Goal: Navigation & Orientation: Find specific page/section

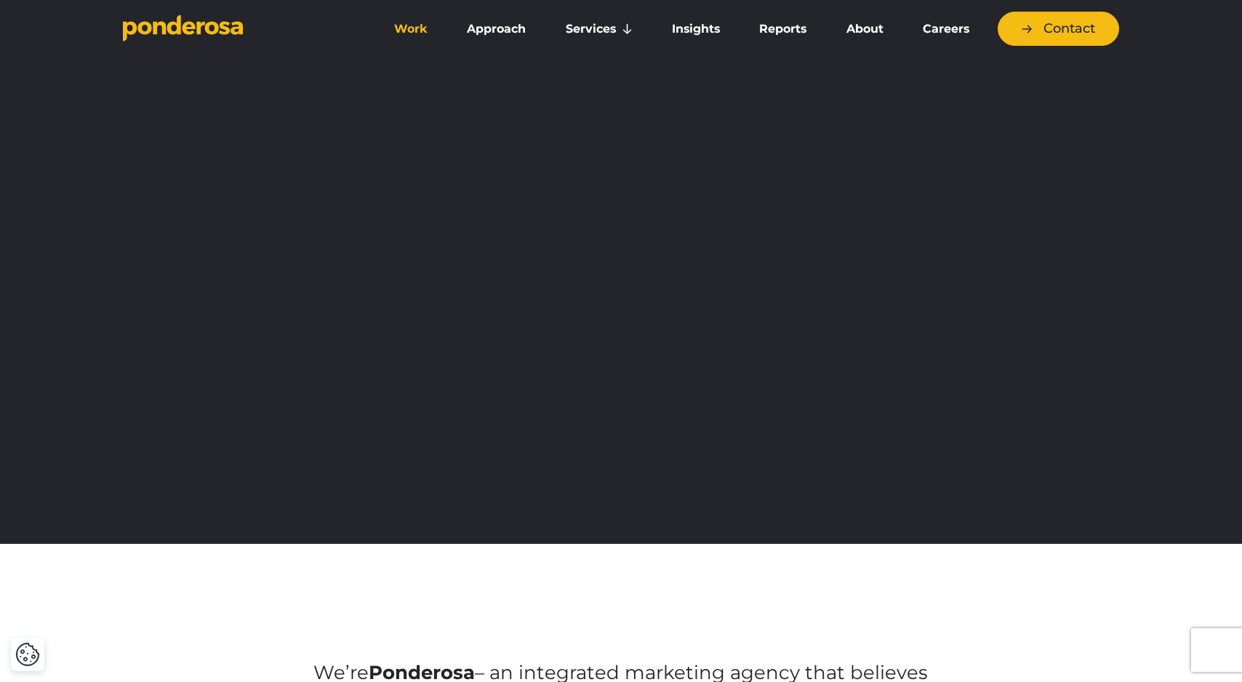
click at [412, 33] on link "Work" at bounding box center [410, 29] width 67 height 31
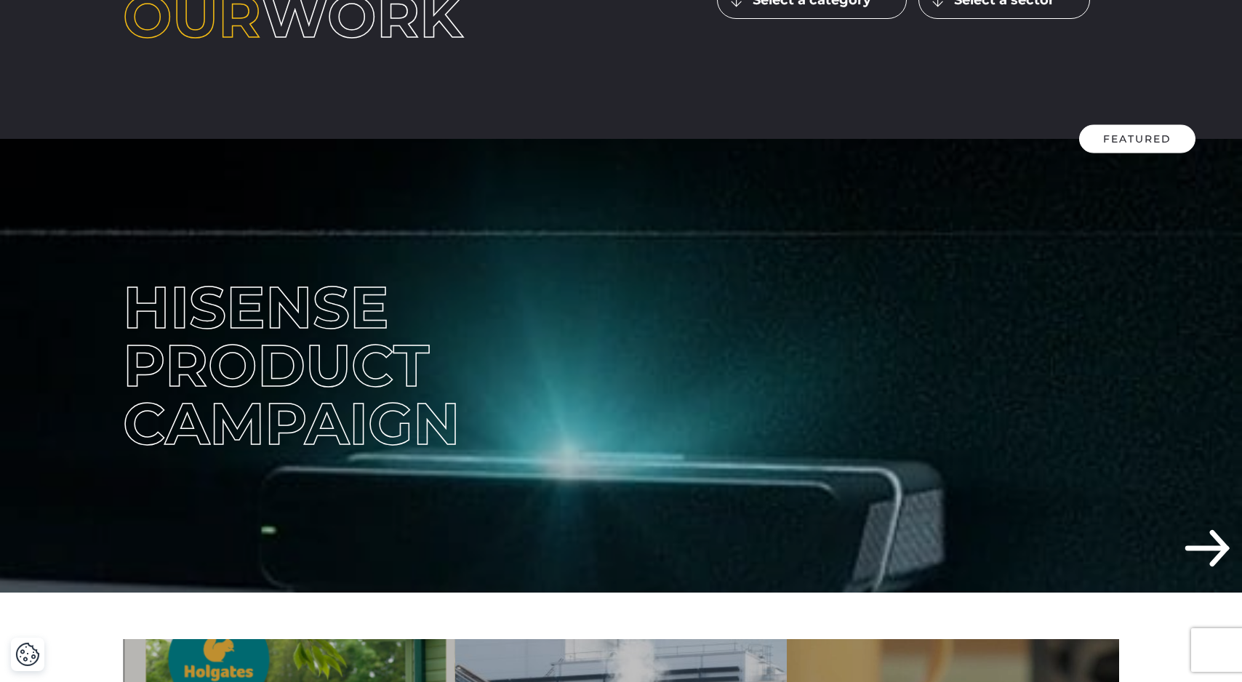
scroll to position [382, 0]
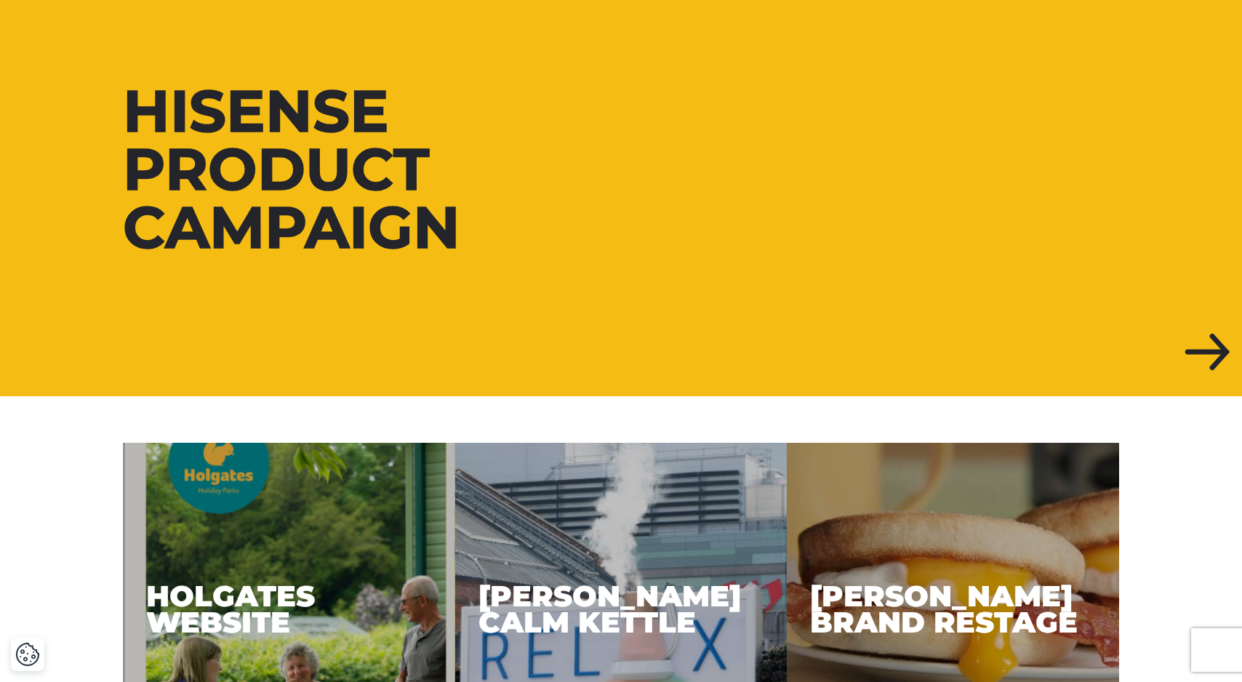
click at [500, 220] on div "Hisense Product Campaign" at bounding box center [366, 169] width 487 height 175
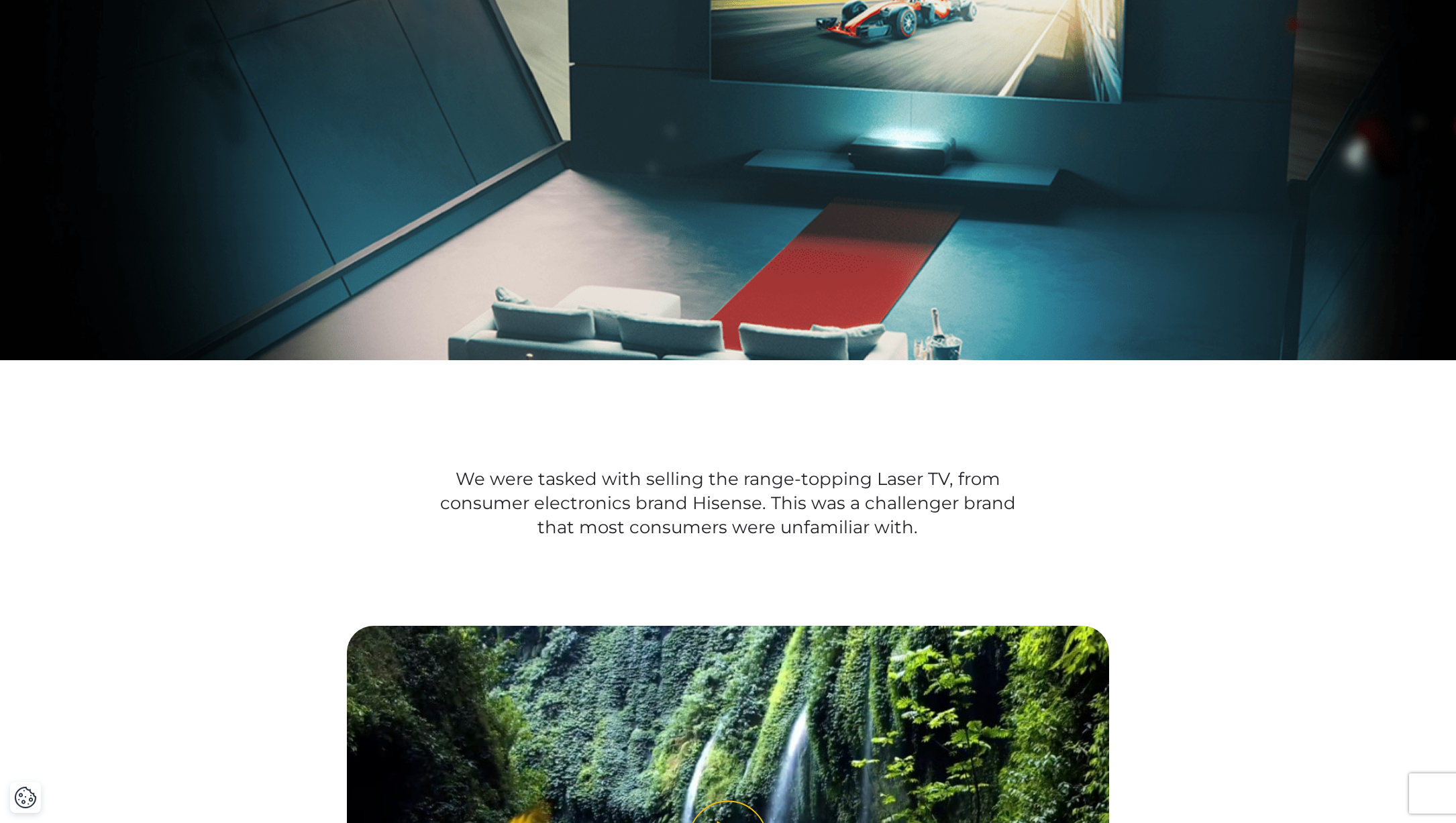
scroll to position [695, 0]
